Goal: Task Accomplishment & Management: Use online tool/utility

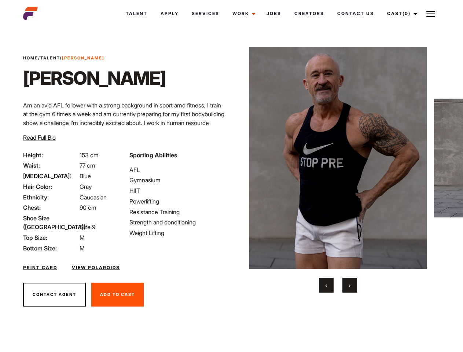
click at [400, 14] on link "Cast (0)" at bounding box center [400, 14] width 41 height 20
click at [431, 14] on img at bounding box center [430, 14] width 9 height 9
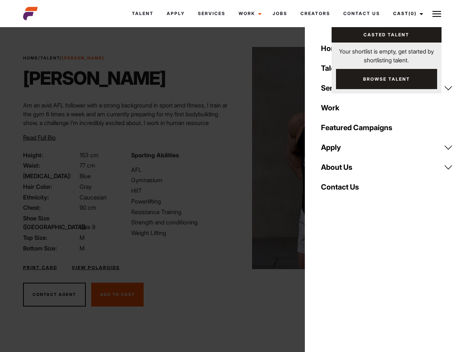
click at [337, 170] on img at bounding box center [341, 158] width 178 height 222
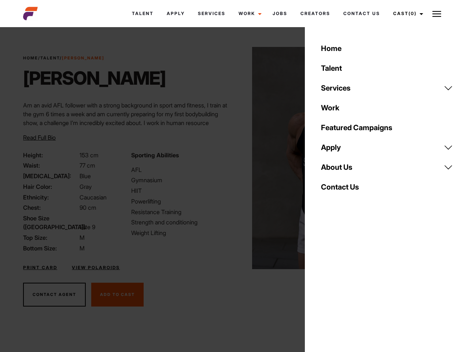
click at [231, 158] on div "Sporting Abilities AFL Gymnasium HIIT Powerlifting Resistance Training Strength…" at bounding box center [181, 202] width 108 height 102
click at [326, 285] on div "Home Talent Services Talent Casting Photography Videography Creative Hair and M…" at bounding box center [387, 176] width 164 height 352
click at [350, 285] on div "Home Talent Services Talent Casting Photography Videography Creative Hair and M…" at bounding box center [387, 176] width 164 height 352
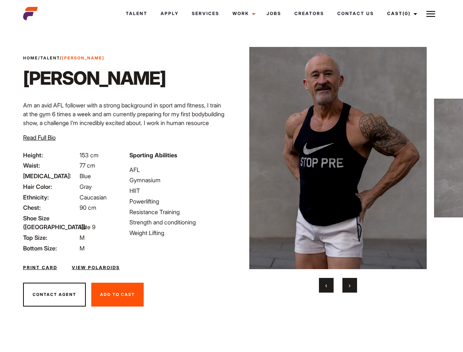
click at [400, 14] on link "Cast (0)" at bounding box center [400, 14] width 41 height 20
click at [431, 14] on img at bounding box center [430, 14] width 9 height 9
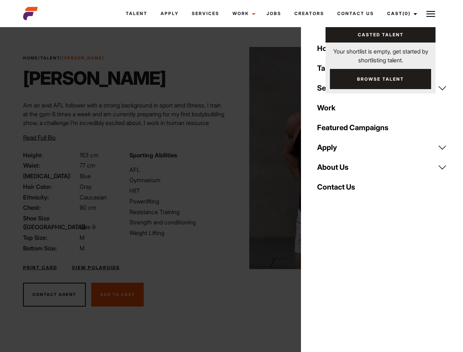
click at [337, 170] on img at bounding box center [338, 158] width 178 height 222
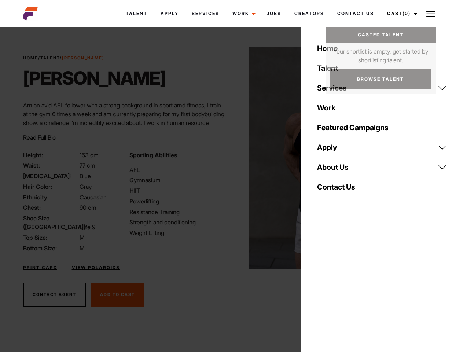
click at [231, 158] on div "Sporting Abilities AFL Gymnasium HIIT Powerlifting Resistance Training Strength…" at bounding box center [178, 202] width 106 height 102
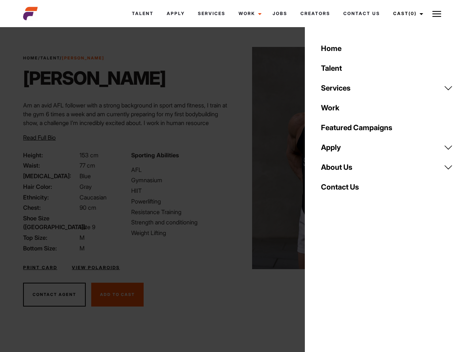
click at [326, 285] on div "Home Talent Services Talent Casting Photography Videography Creative Hair and M…" at bounding box center [387, 176] width 164 height 352
click at [350, 285] on div "Home Talent Services Talent Casting Photography Videography Creative Hair and M…" at bounding box center [387, 176] width 164 height 352
